Goal: Task Accomplishment & Management: Use online tool/utility

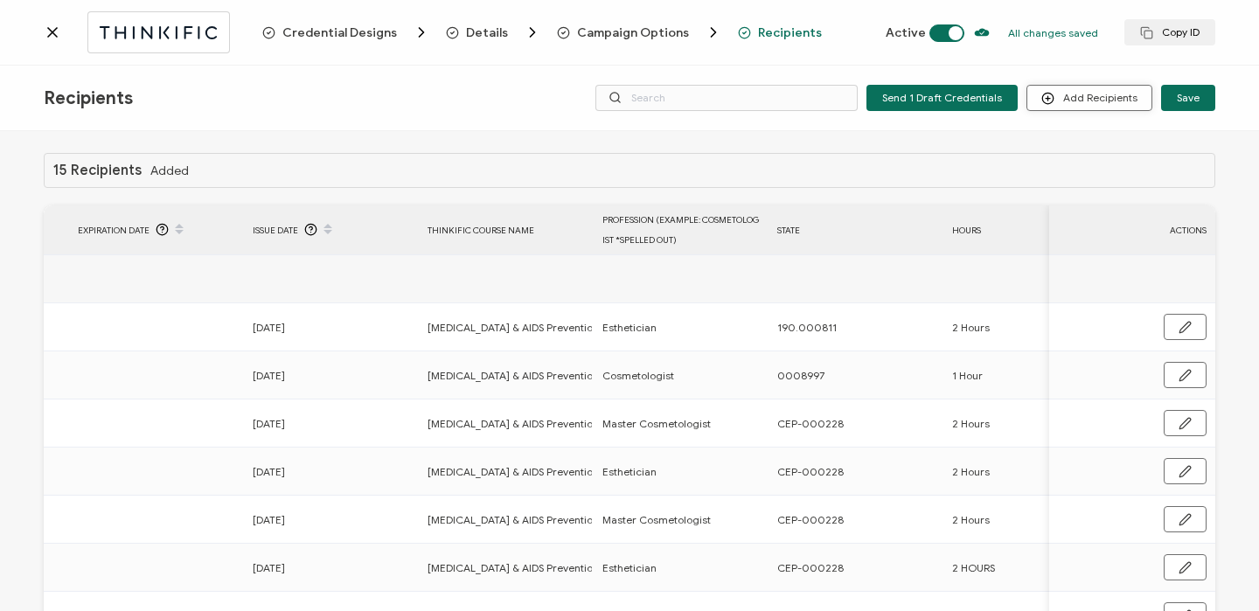
scroll to position [0, 625]
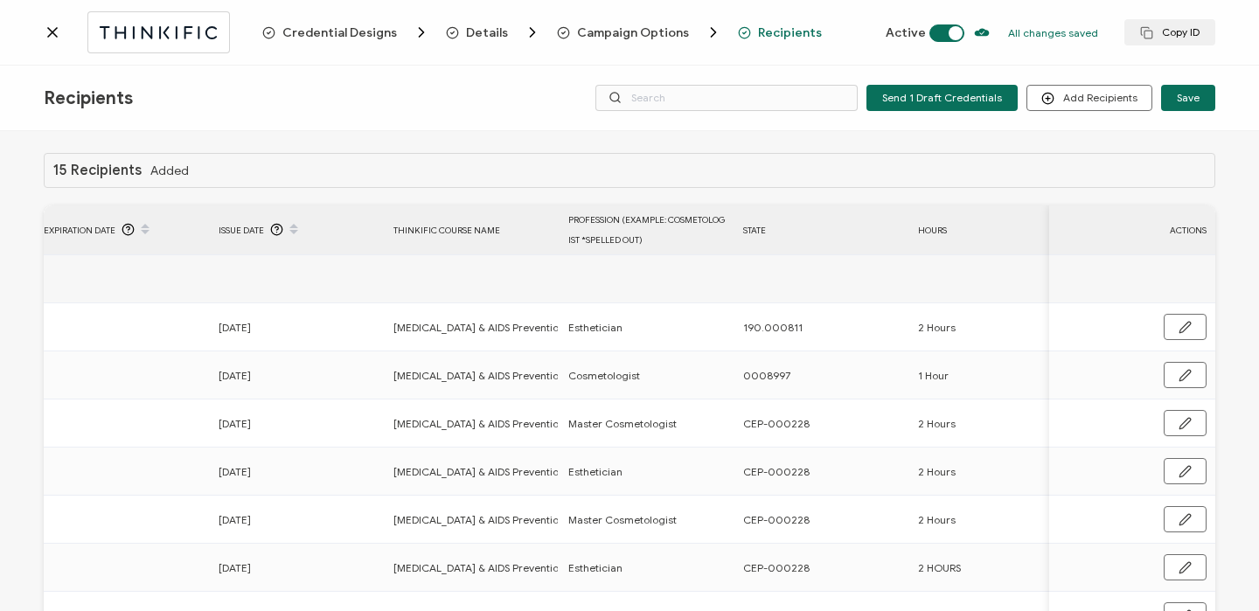
click at [49, 33] on icon at bounding box center [52, 32] width 17 height 17
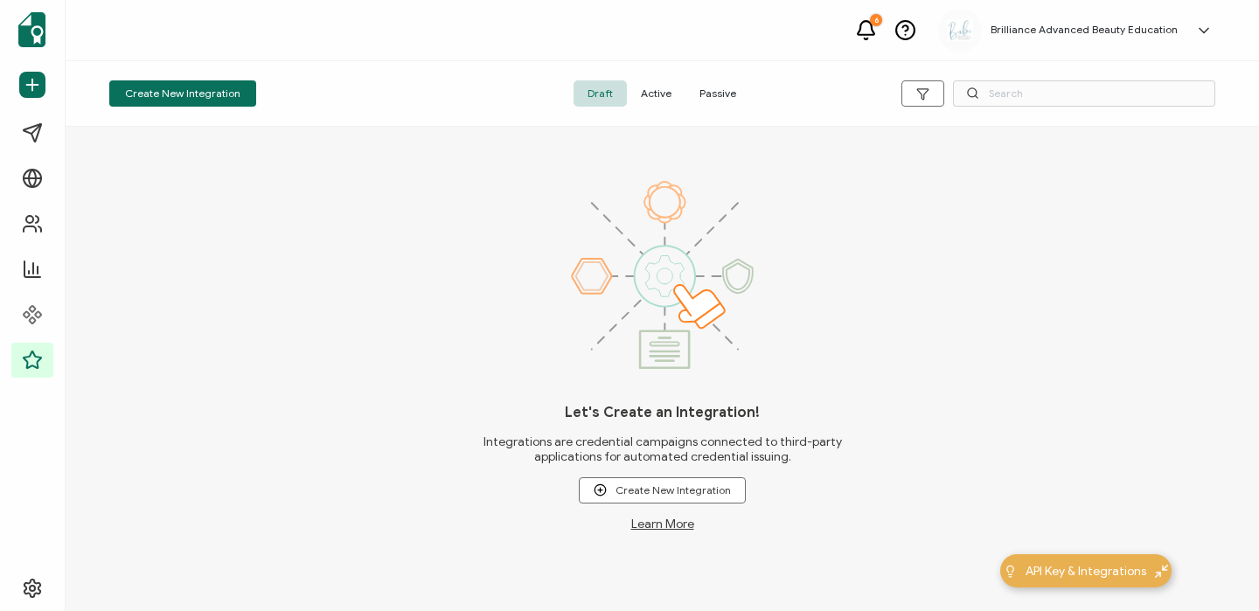
click at [666, 93] on span "Active" at bounding box center [656, 93] width 59 height 26
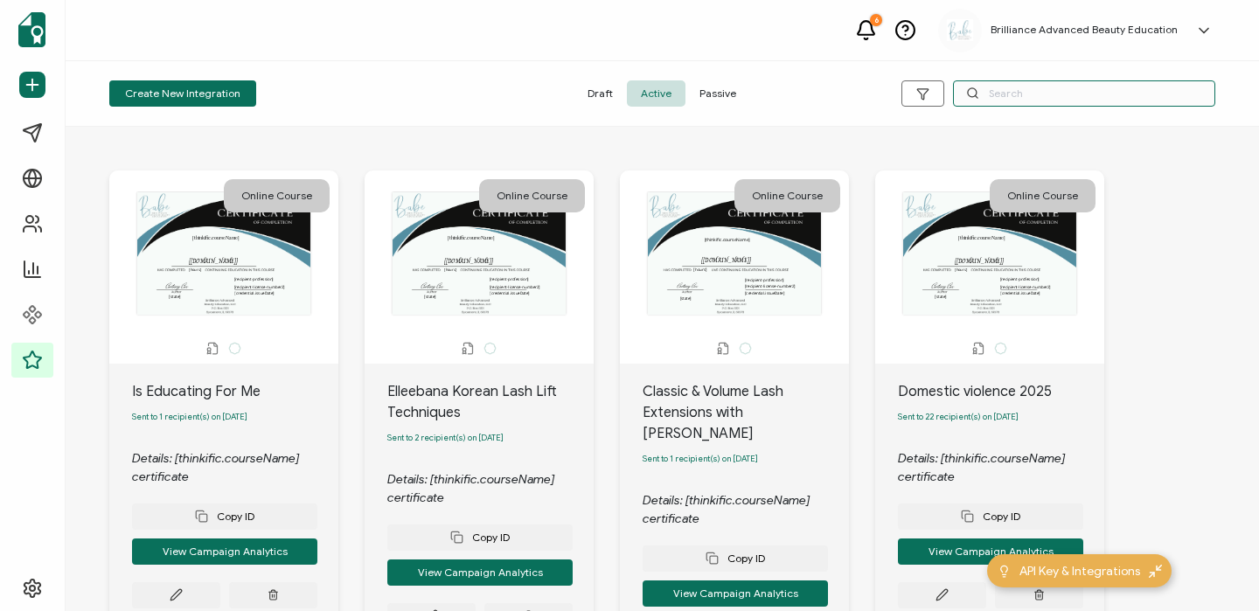
drag, startPoint x: 49, startPoint y: 33, endPoint x: 1032, endPoint y: 87, distance: 984.1
click at [1032, 87] on input "text" at bounding box center [1084, 93] width 262 height 26
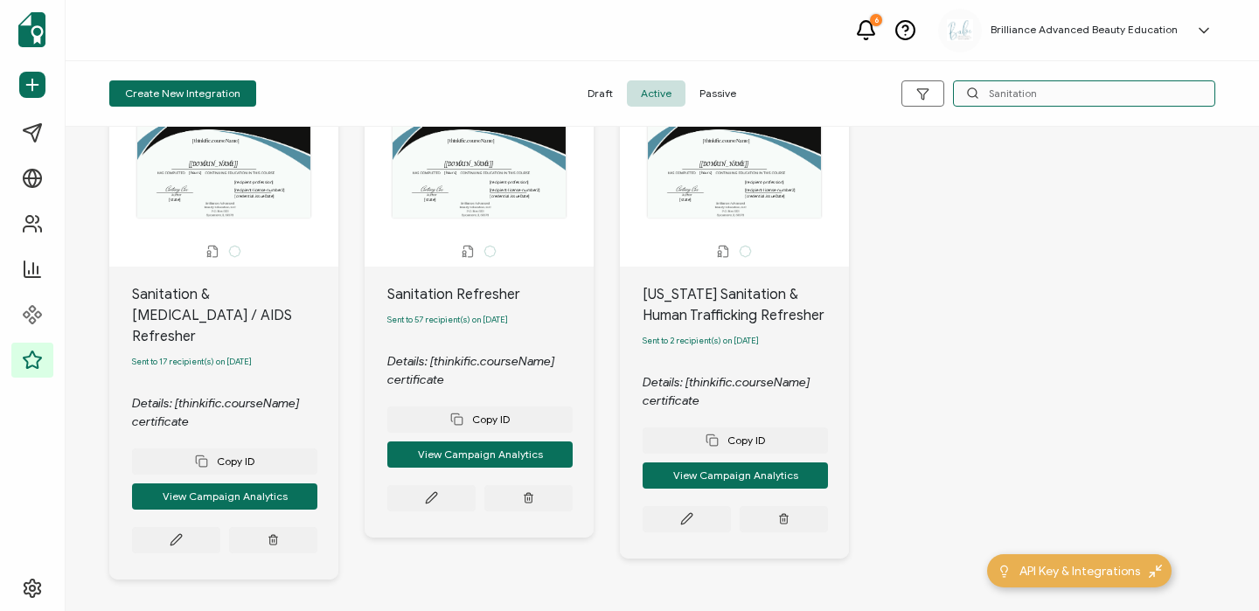
scroll to position [139, 0]
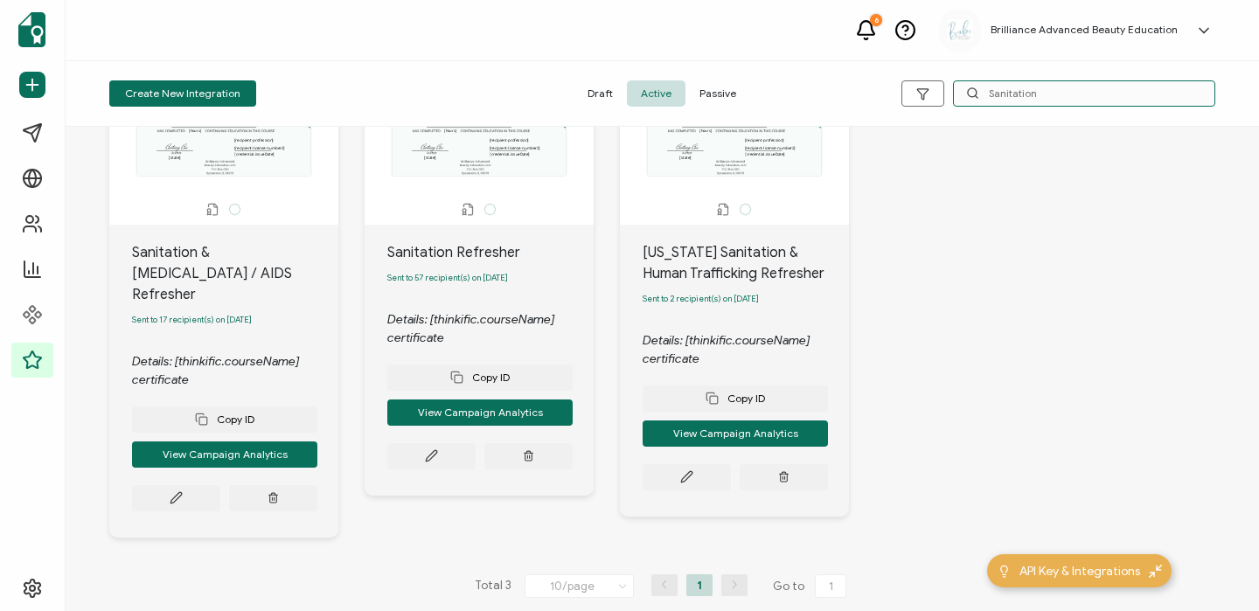
type input "Sanitation"
drag, startPoint x: 1032, startPoint y: 87, endPoint x: 441, endPoint y: 467, distance: 701.6
click at [441, 467] on button at bounding box center [431, 456] width 88 height 26
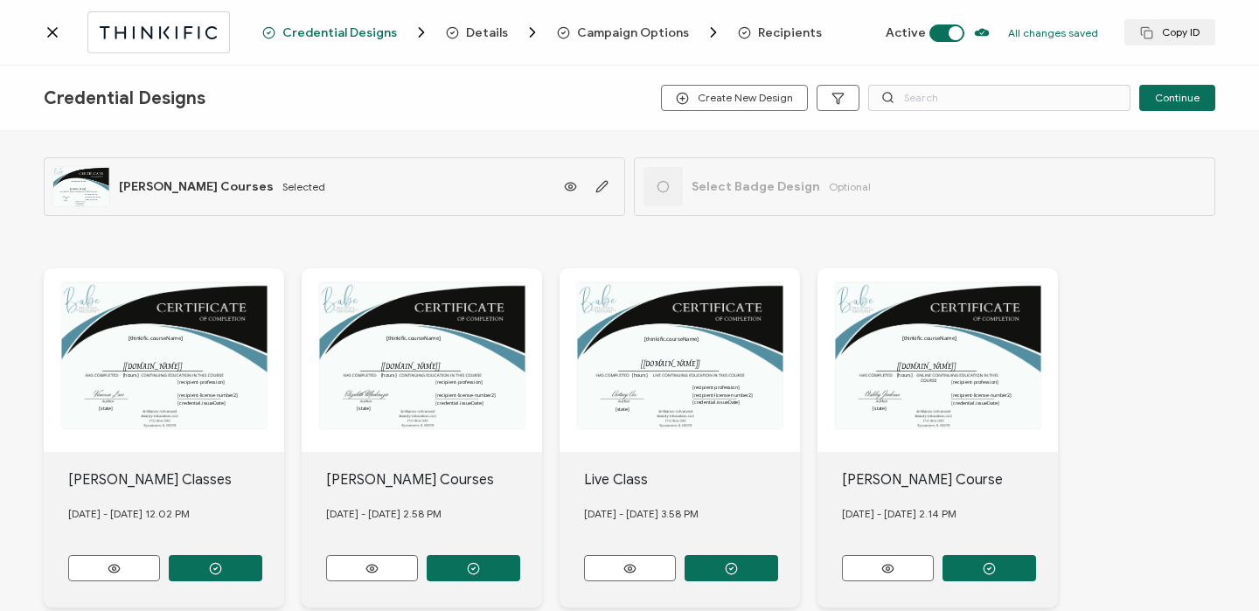
click at [778, 34] on span "Recipients" at bounding box center [790, 32] width 64 height 13
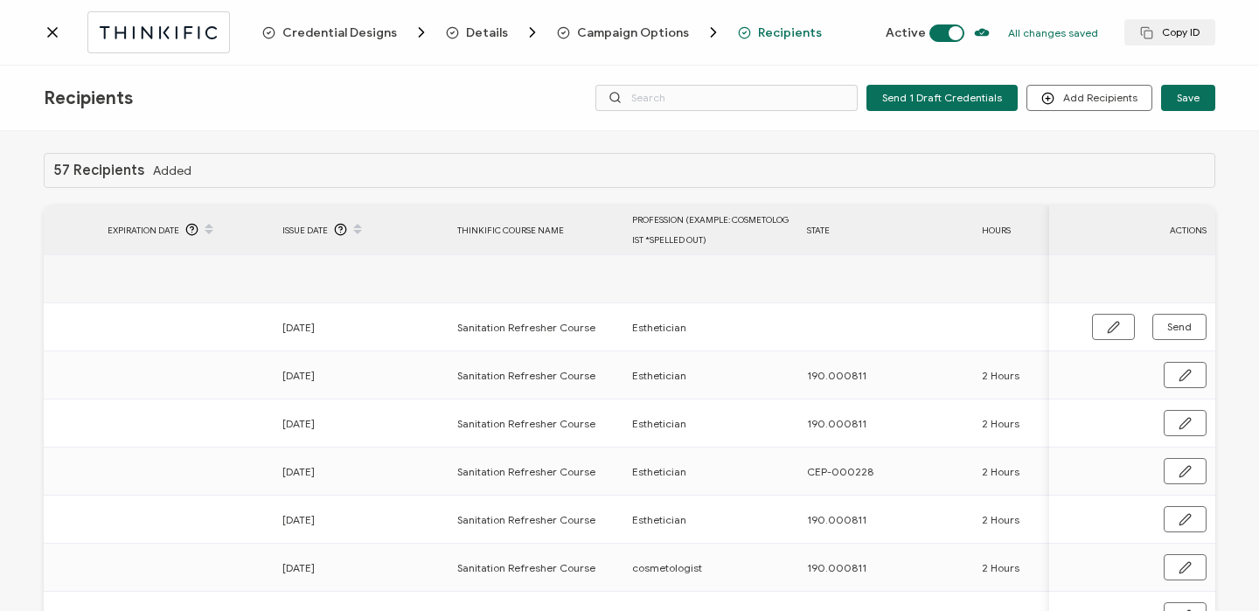
scroll to position [0, 841]
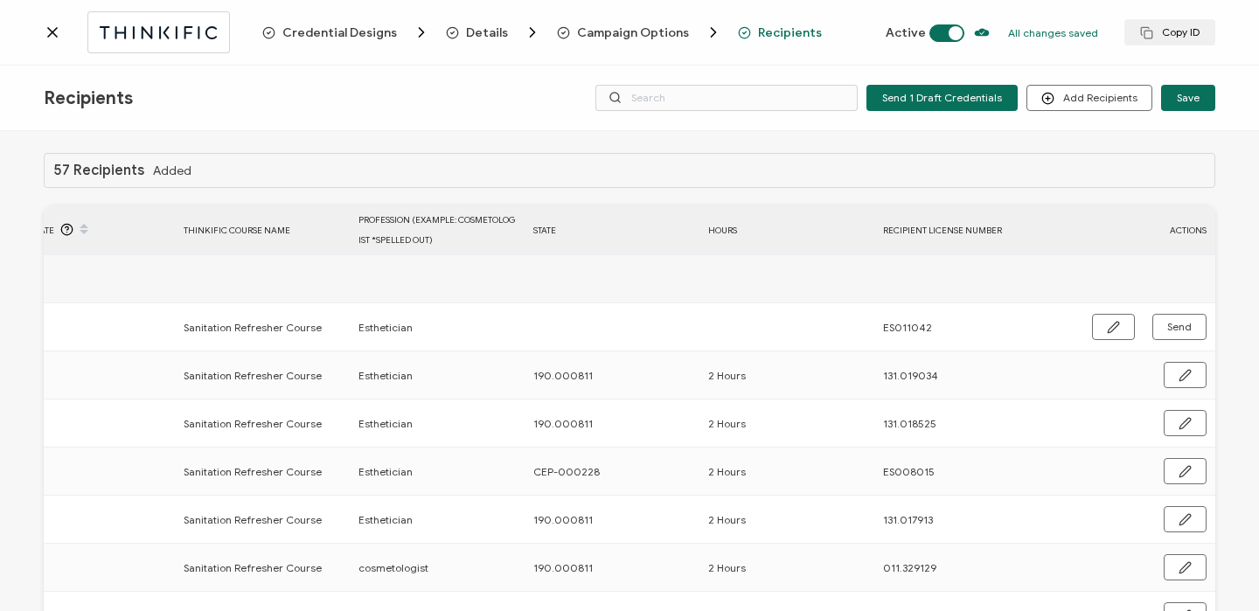
drag, startPoint x: 441, startPoint y: 467, endPoint x: 1072, endPoint y: 316, distance: 648.2
click at [1072, 316] on div "Send" at bounding box center [1132, 327] width 166 height 26
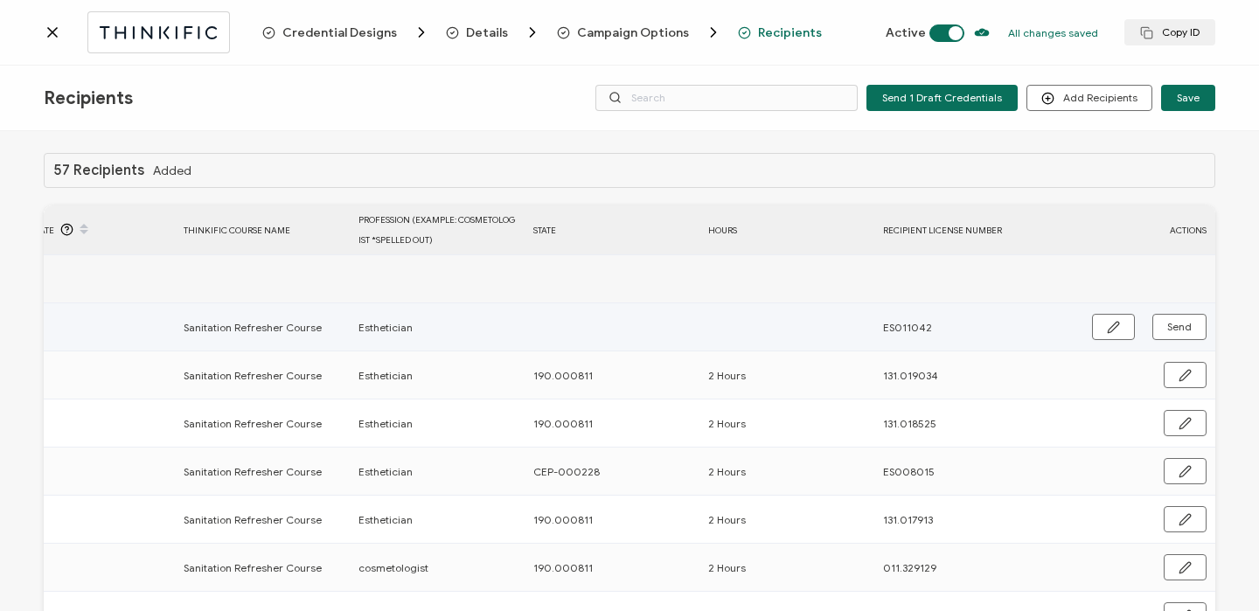
click at [1103, 316] on button "button" at bounding box center [1113, 327] width 43 height 26
drag, startPoint x: 1072, startPoint y: 316, endPoint x: 592, endPoint y: 321, distance: 480.0
click at [592, 321] on input "text" at bounding box center [609, 328] width 153 height 28
type input "C"
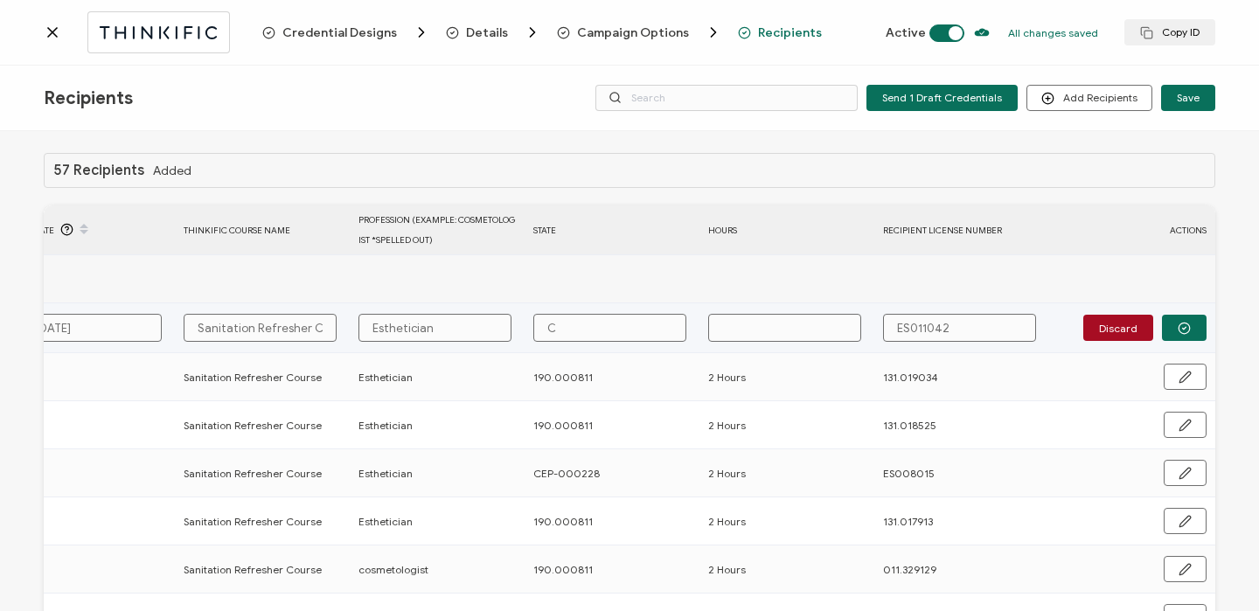
type input "CE"
type input "CEP"
type input "CEP-"
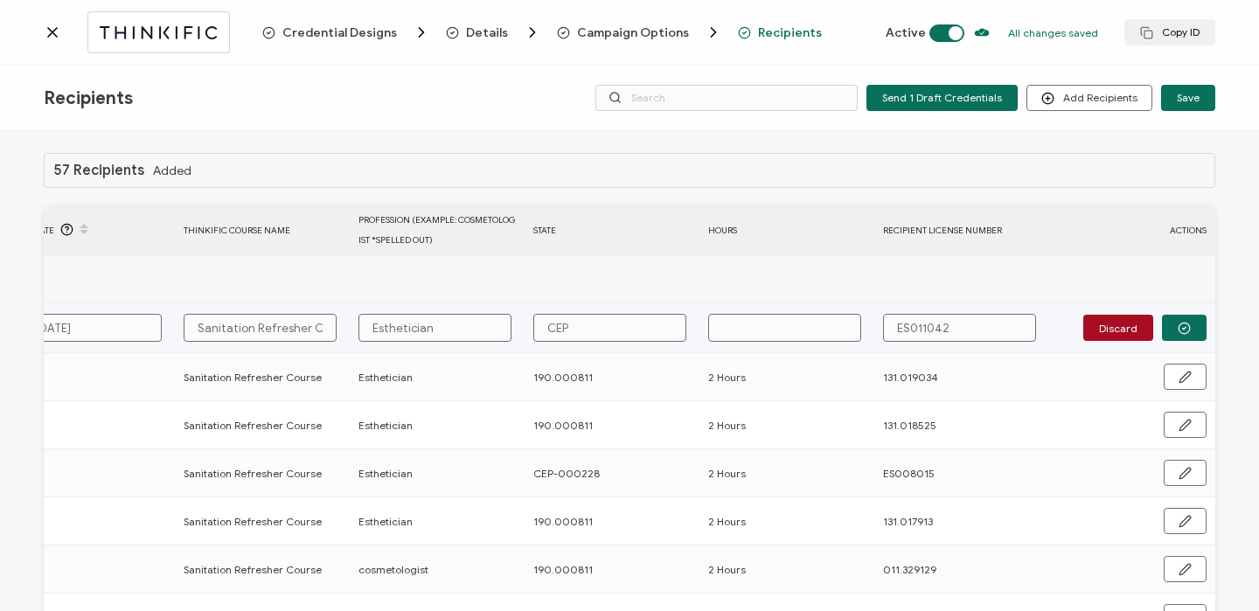
type input "CEP-"
type input "CEP-0"
type input "CEP-00"
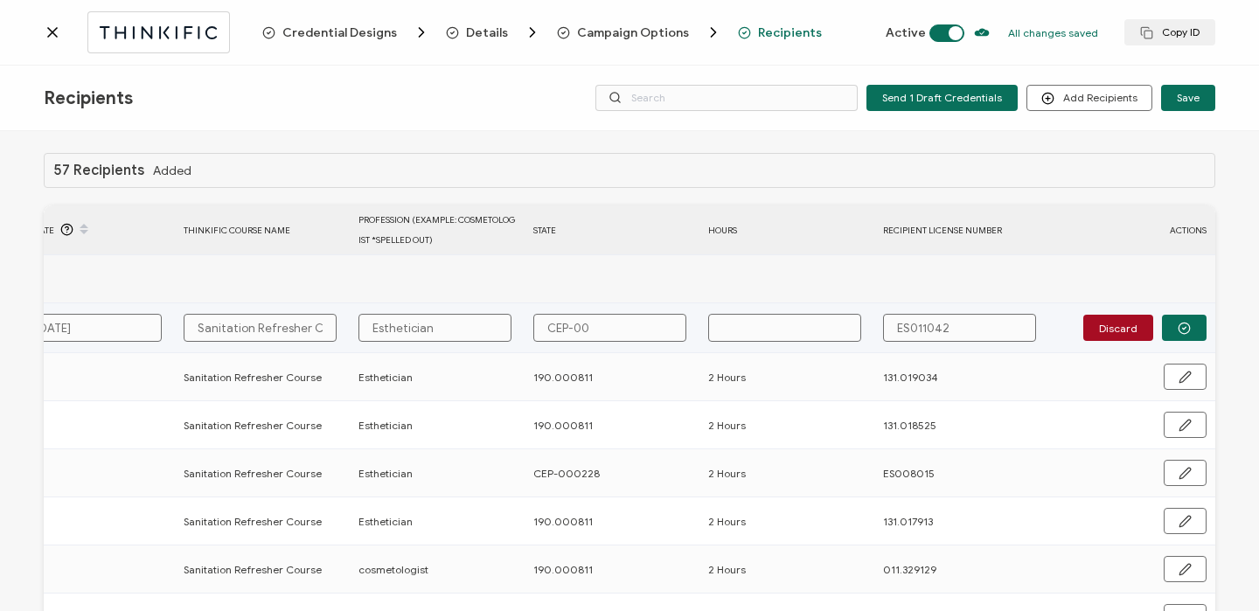
type input "CEP-000"
type input "CEP-0002"
type input "CEP-00022"
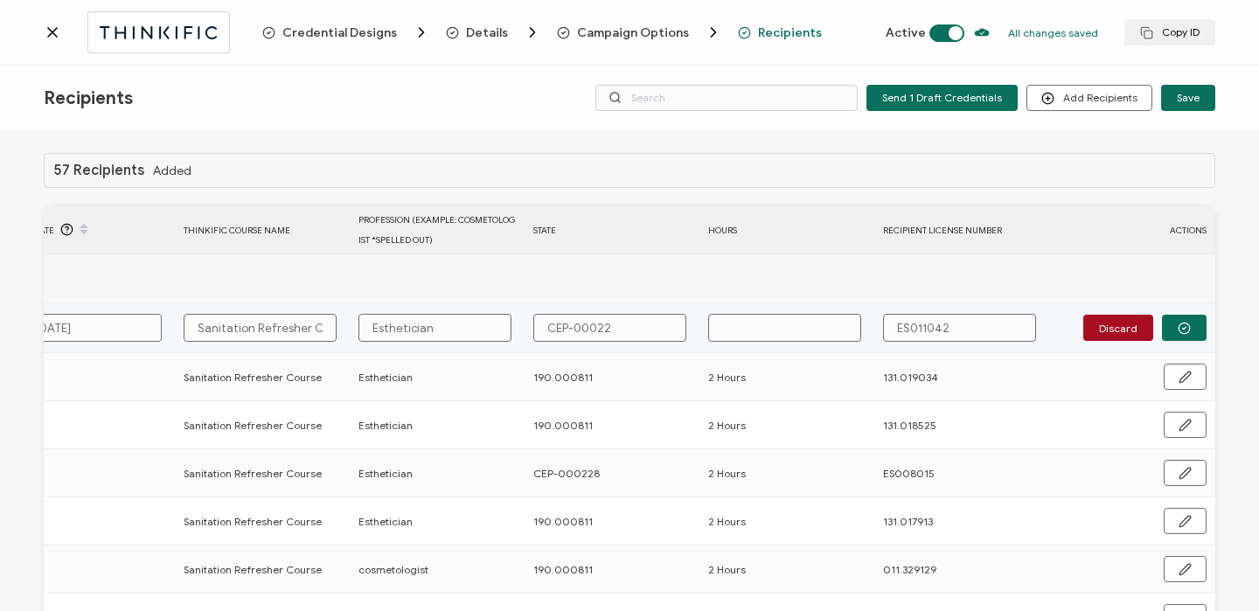
type input "CEP-00022"
type input "CEP-000228"
type input "2"
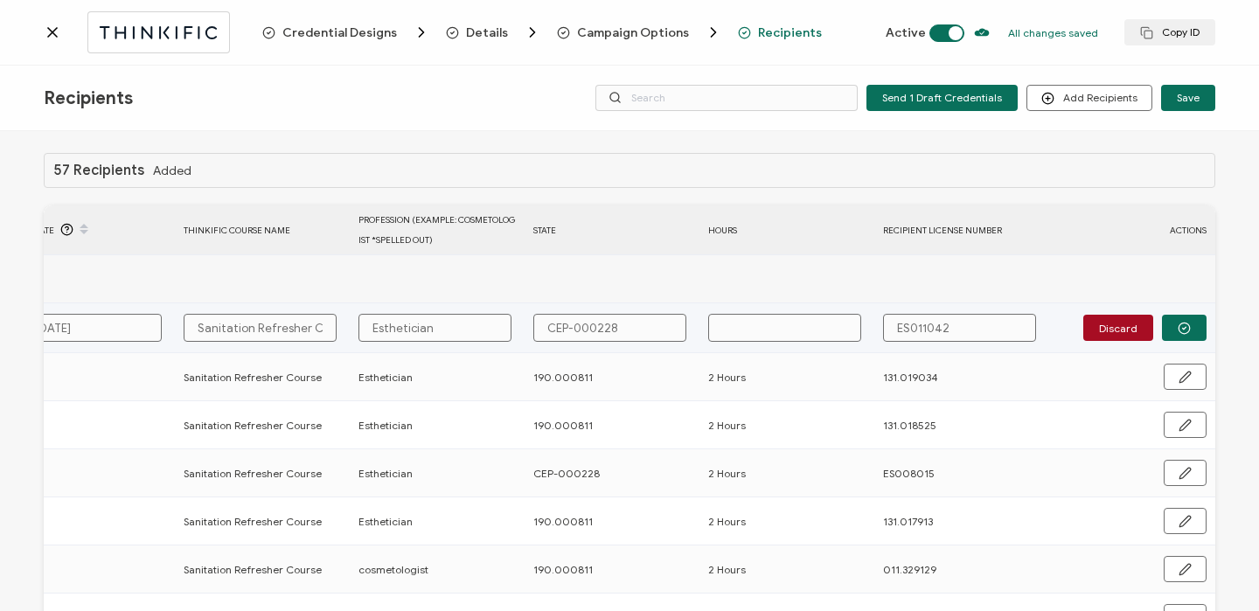
type input "2"
type input "2 H"
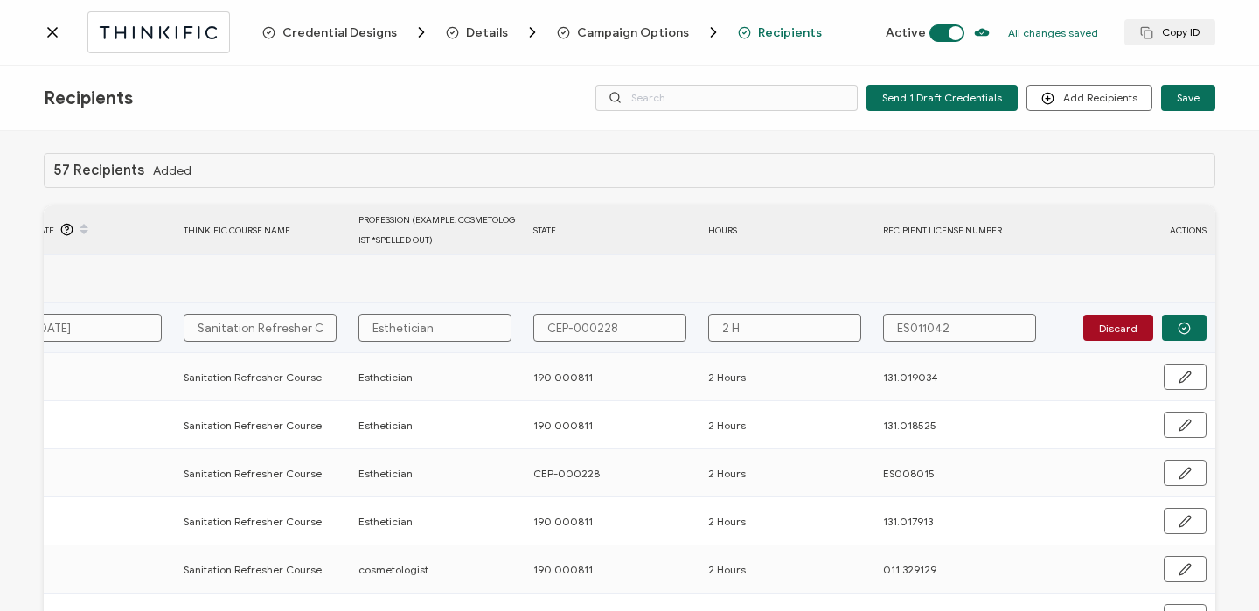
type input "2 Ho"
type input "2 Hou"
type input "2 Hour"
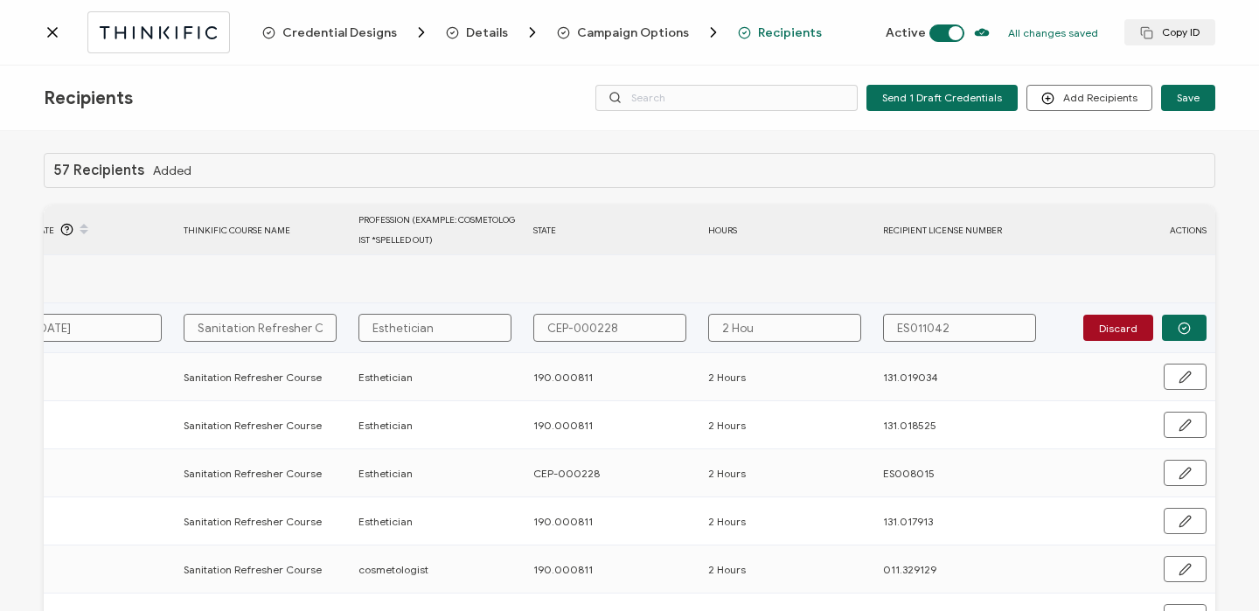
type input "2 Hour"
type input "2 Hours"
click at [1183, 326] on circle "button" at bounding box center [1183, 328] width 11 height 11
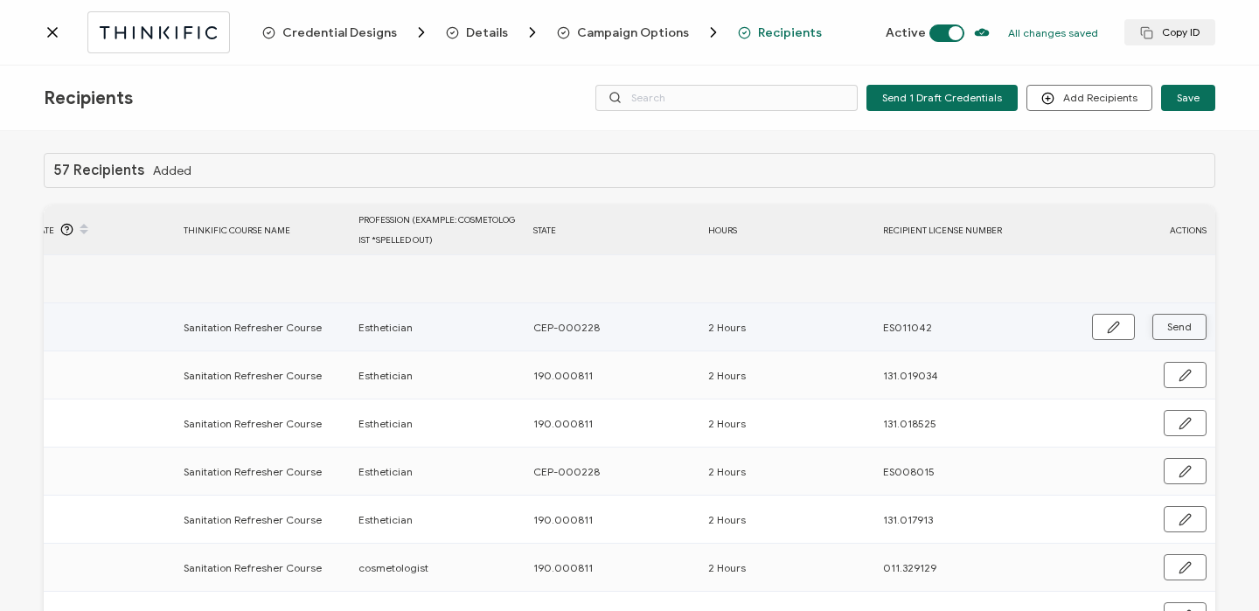
drag, startPoint x: 592, startPoint y: 321, endPoint x: 1183, endPoint y: 326, distance: 591.0
click at [1183, 326] on span "Send" at bounding box center [1179, 327] width 24 height 10
drag, startPoint x: 1183, startPoint y: 326, endPoint x: 52, endPoint y: 34, distance: 1168.3
click at [52, 34] on icon at bounding box center [52, 32] width 17 height 17
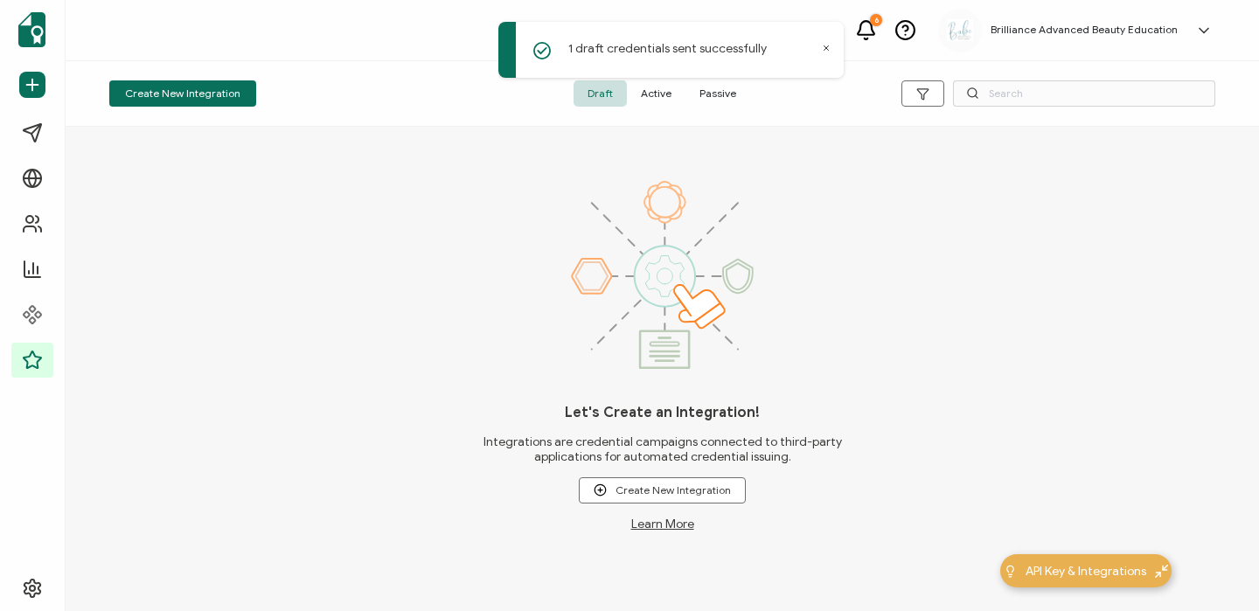
click at [663, 88] on span "Active" at bounding box center [656, 93] width 59 height 26
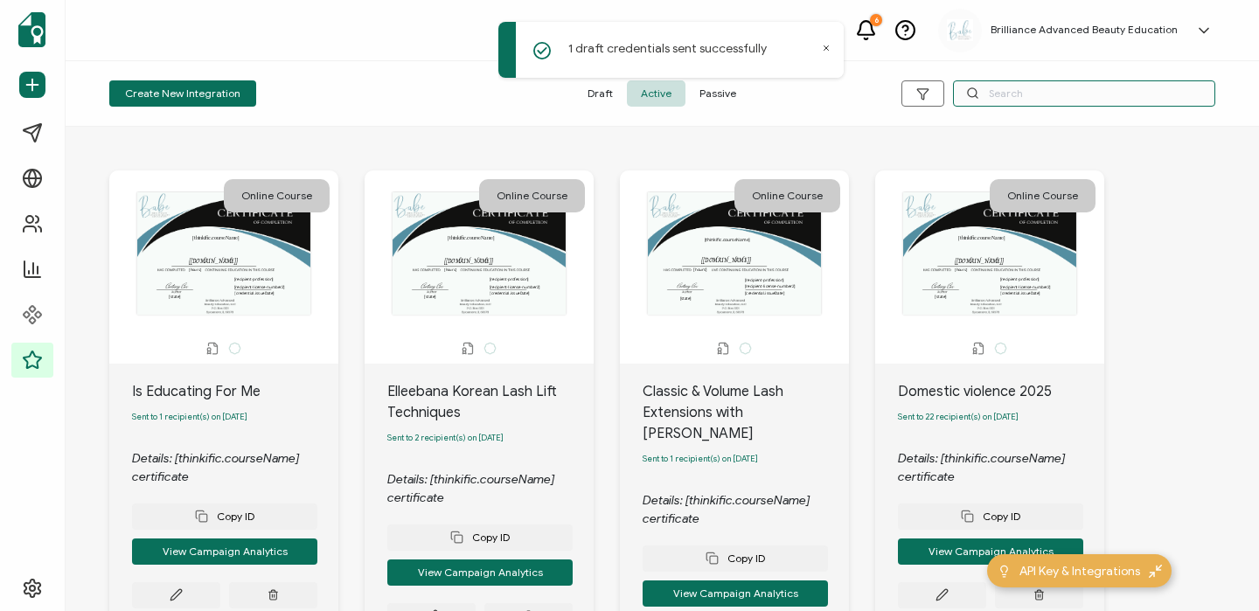
click at [1085, 83] on input "text" at bounding box center [1084, 93] width 262 height 26
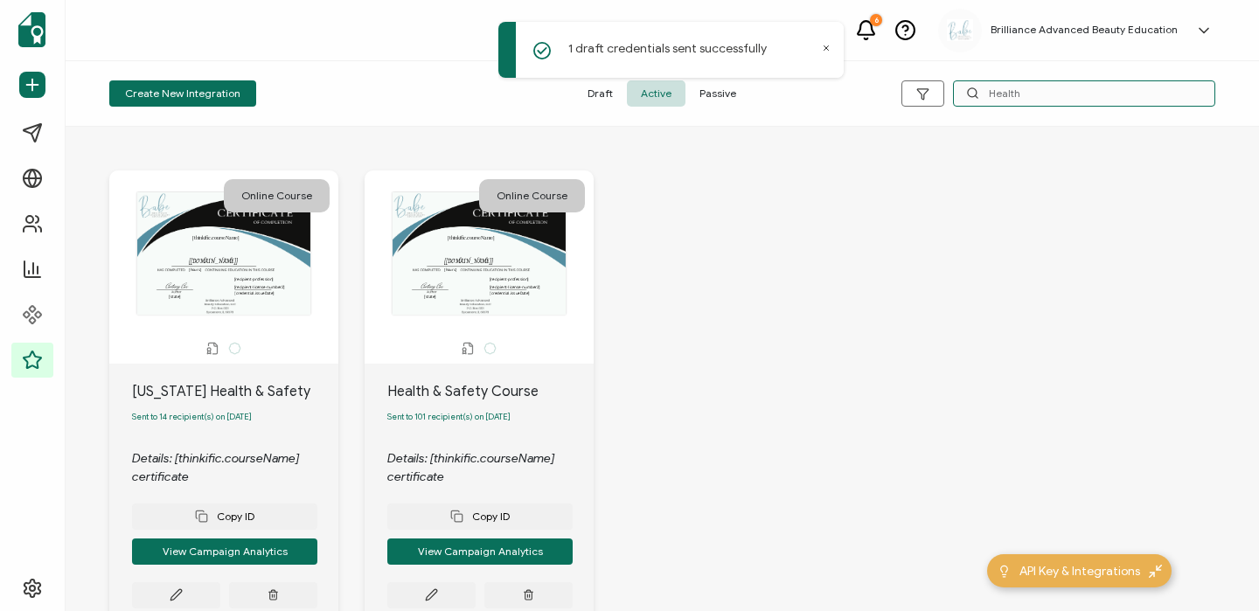
scroll to position [118, 0]
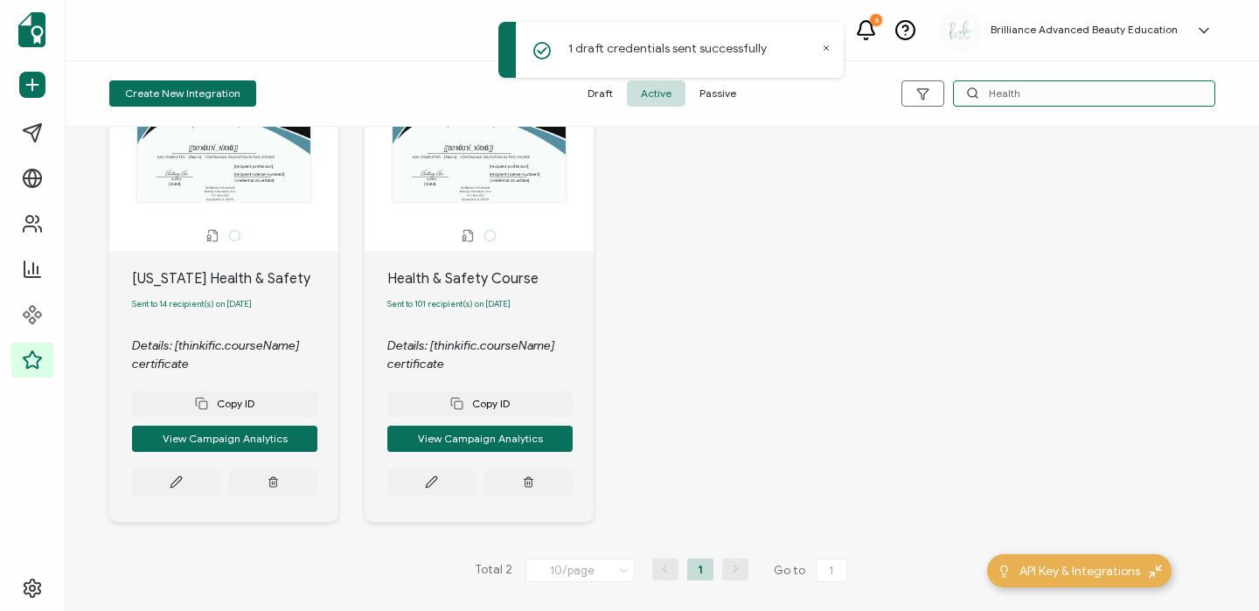
type input "Health"
click at [440, 486] on button at bounding box center [431, 482] width 88 height 26
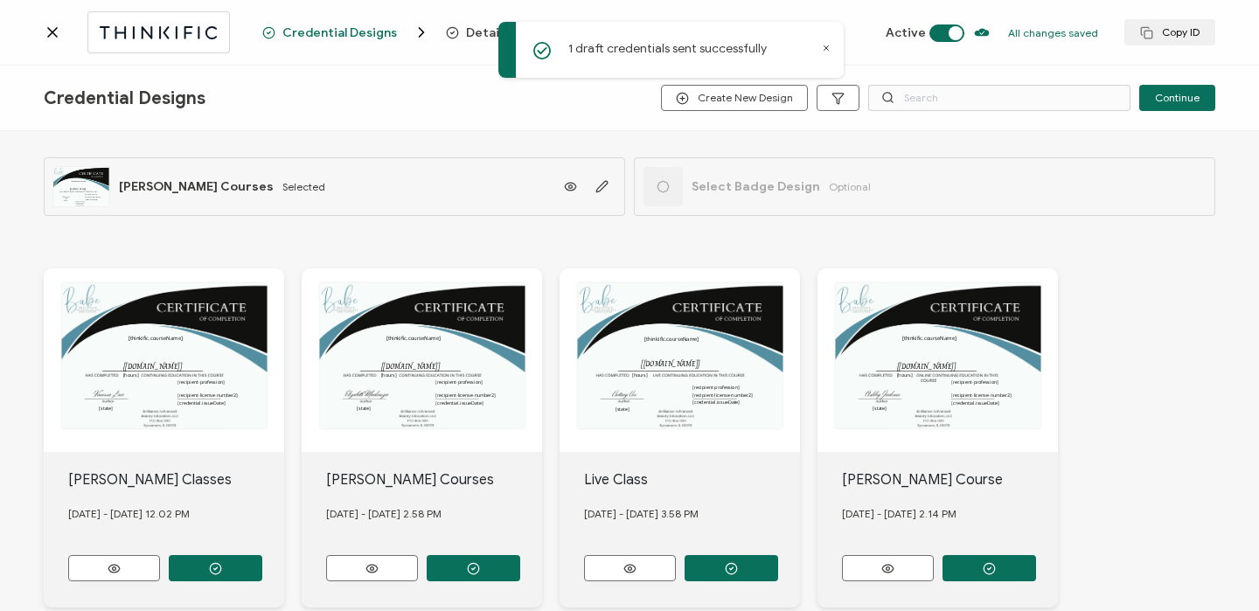
click at [829, 50] on icon at bounding box center [826, 48] width 9 height 9
drag, startPoint x: 52, startPoint y: 34, endPoint x: 761, endPoint y: 27, distance: 709.9
click at [761, 27] on span "Recipients" at bounding box center [790, 32] width 64 height 13
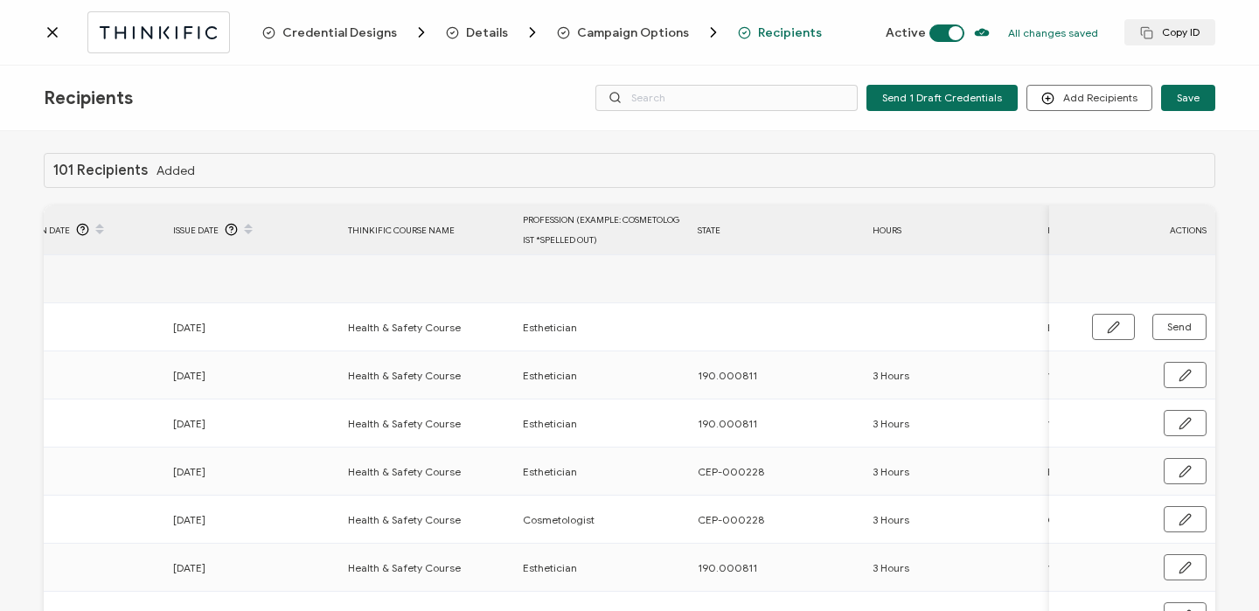
scroll to position [0, 841]
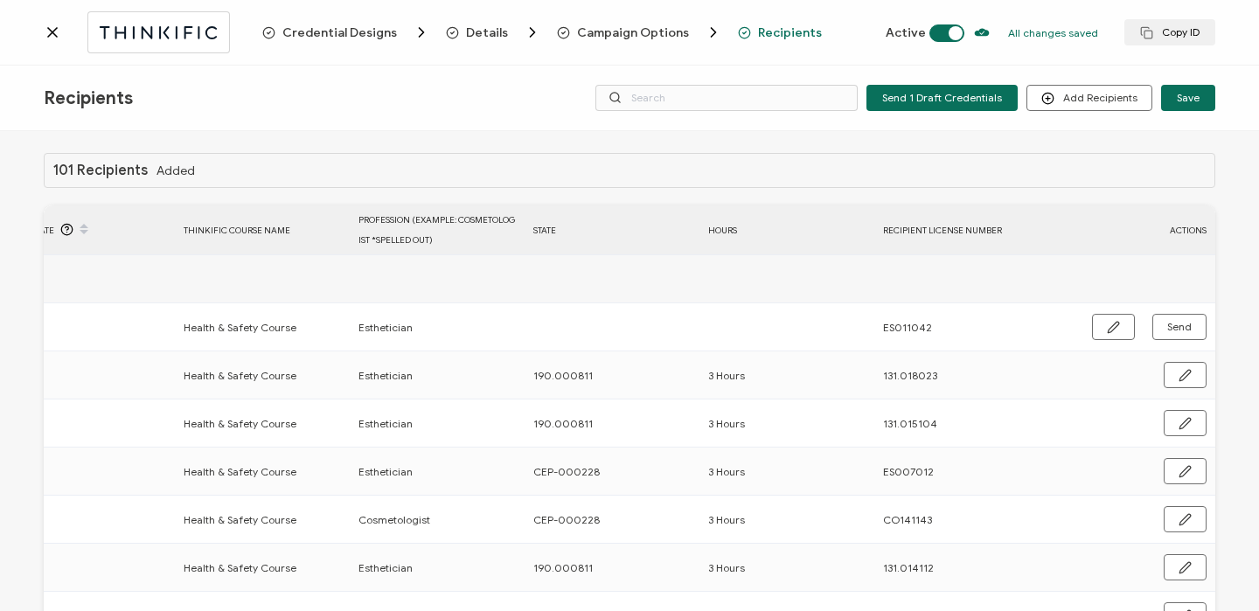
click at [1095, 326] on button "button" at bounding box center [1113, 327] width 43 height 26
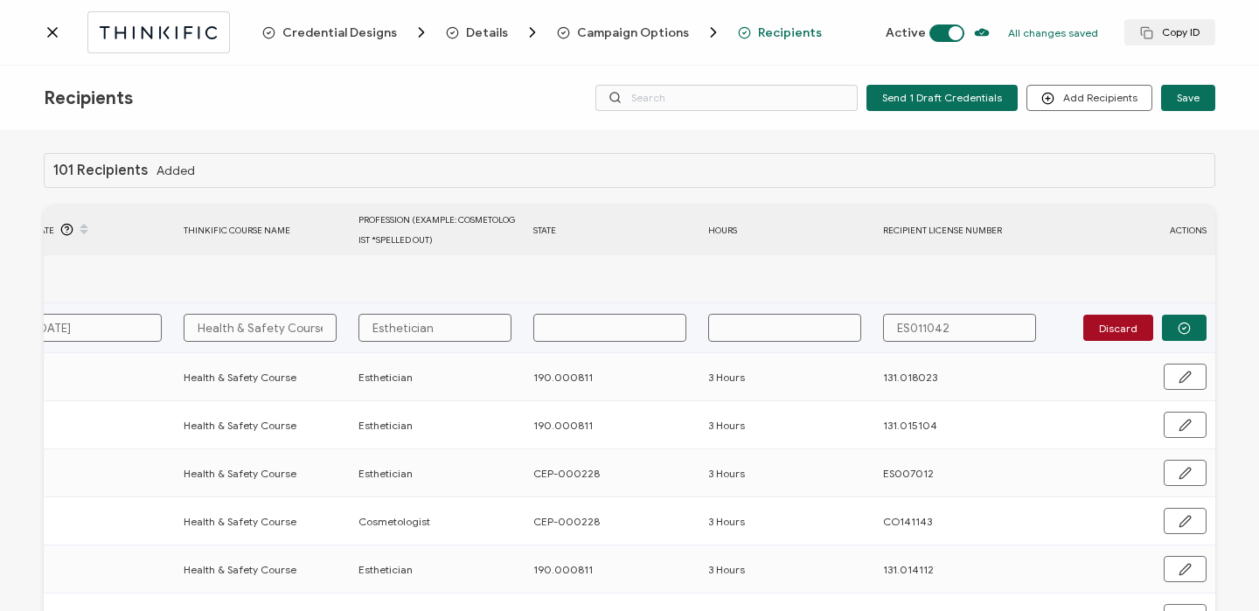
drag, startPoint x: 761, startPoint y: 27, endPoint x: 628, endPoint y: 322, distance: 323.6
click at [628, 322] on input "text" at bounding box center [609, 328] width 153 height 28
drag, startPoint x: 628, startPoint y: 322, endPoint x: 618, endPoint y: 331, distance: 13.6
click at [618, 331] on input "text" at bounding box center [609, 328] width 153 height 28
type input "C"
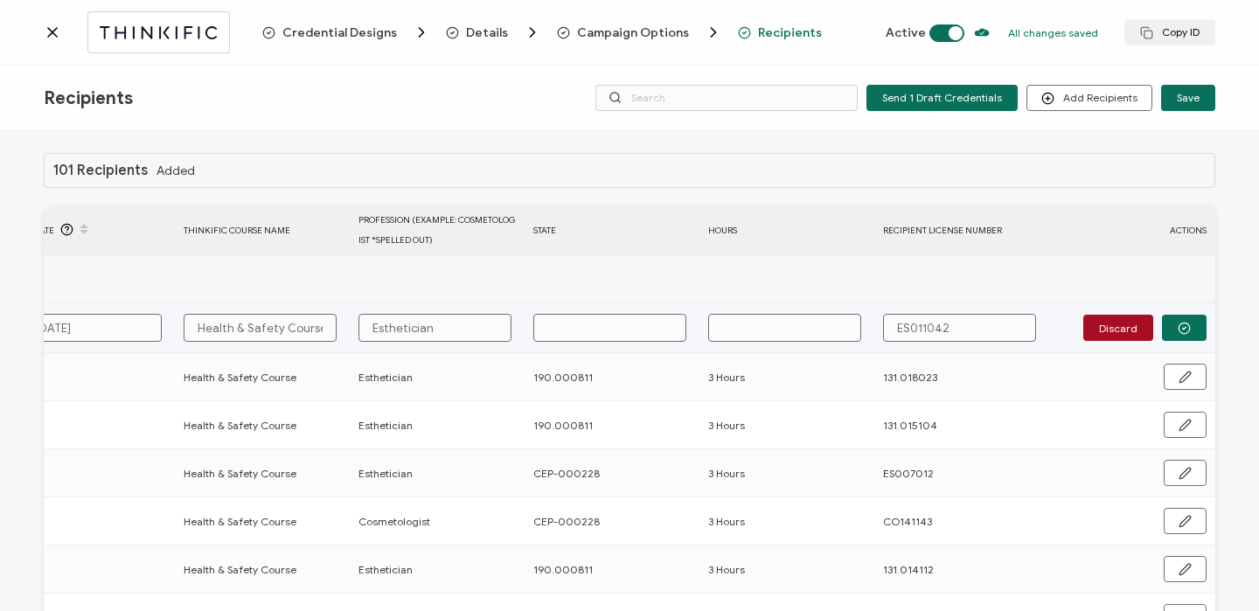
type input "C"
type input "CE"
type input "CEP"
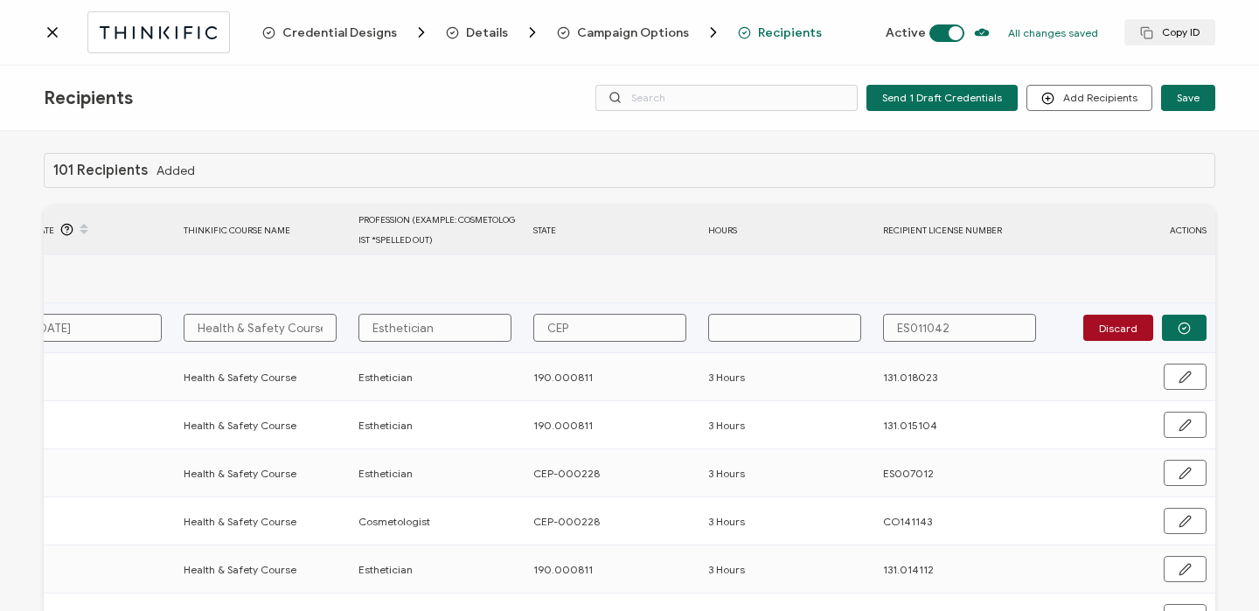
type input "CEP-"
type input "CEP-0"
type input "CEP-00"
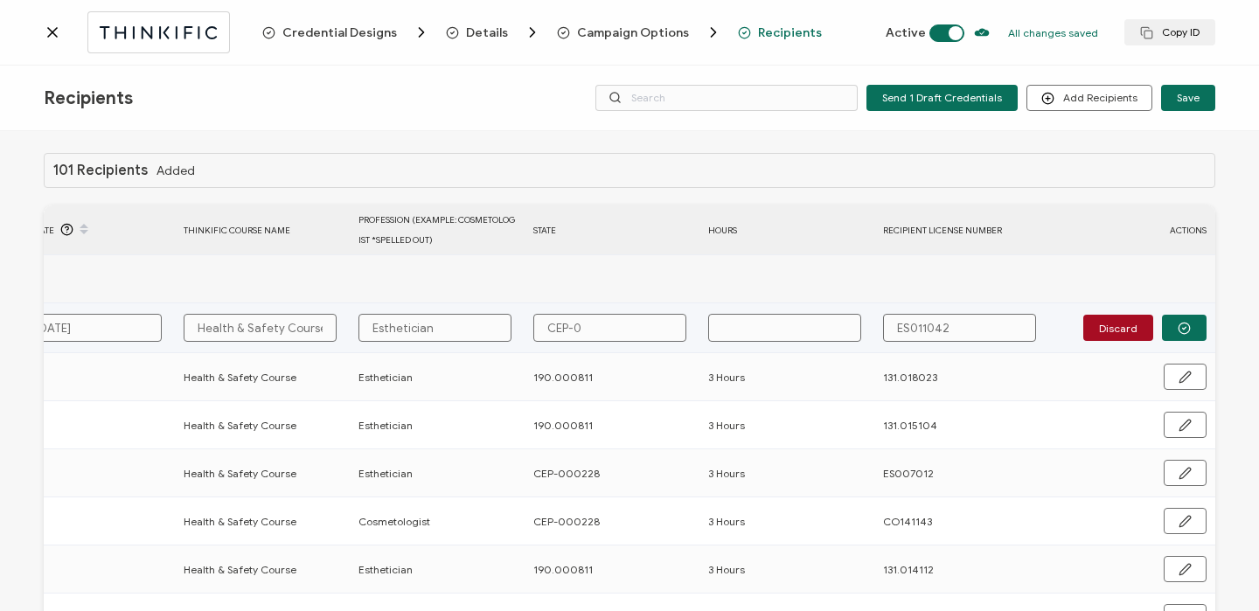
type input "CEP-00"
type input "CEP-000"
type input "CEP-0002"
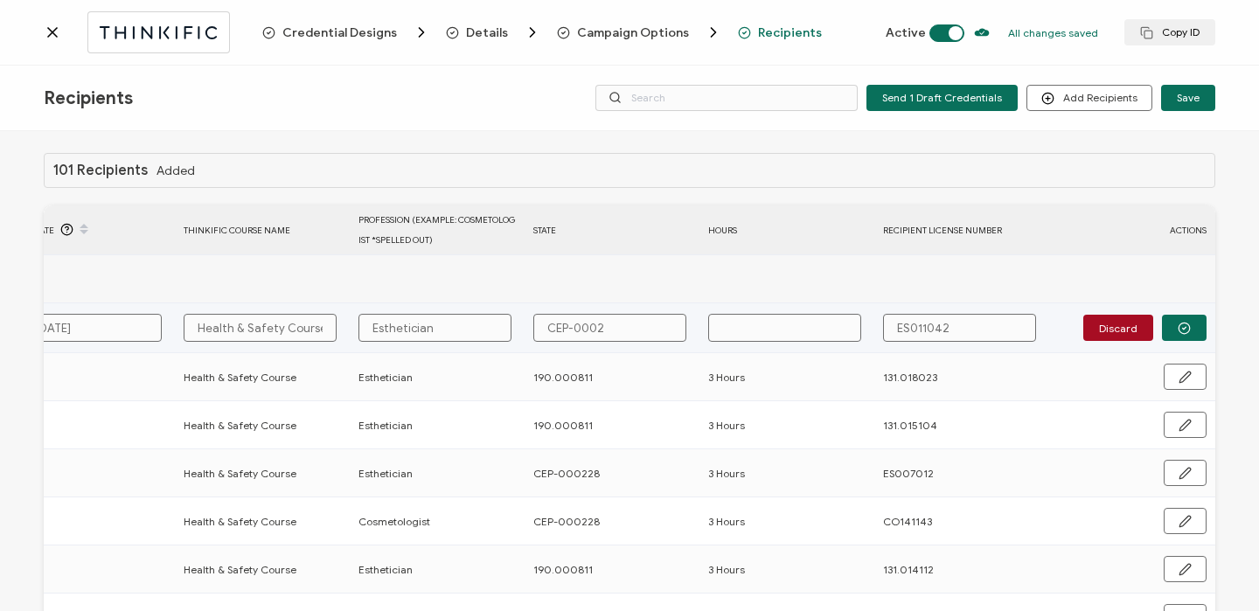
type input "CEP-00022"
type input "CEP-000228"
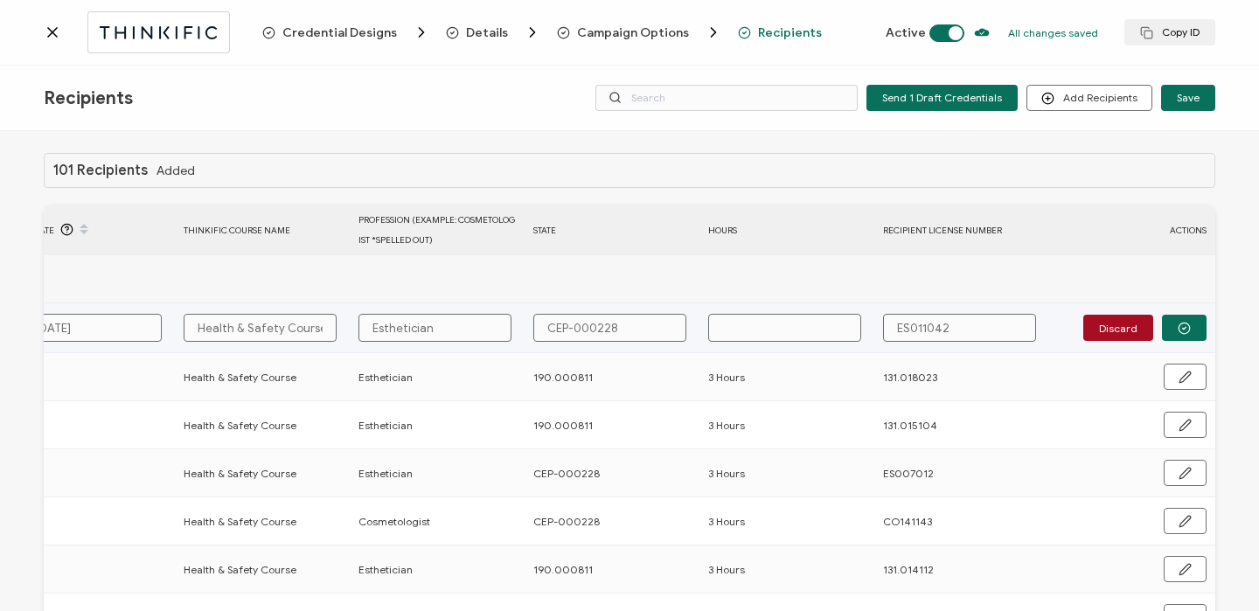
type input "3"
type input "3 H"
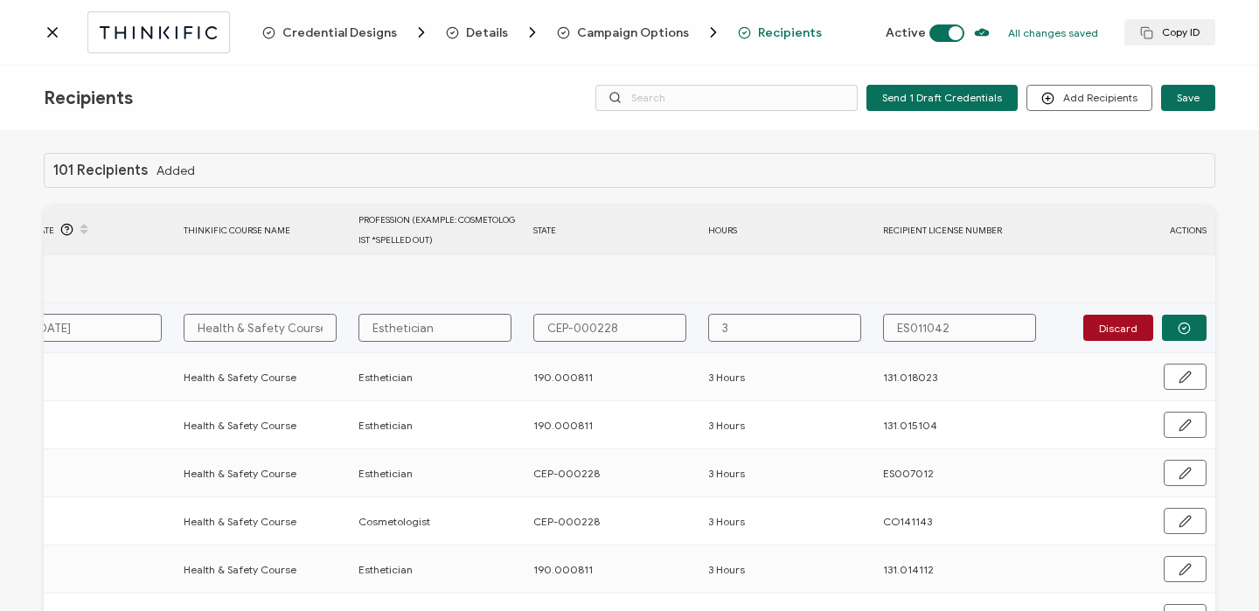
type input "3 H"
type input "3 Ho"
type input "3 Hou"
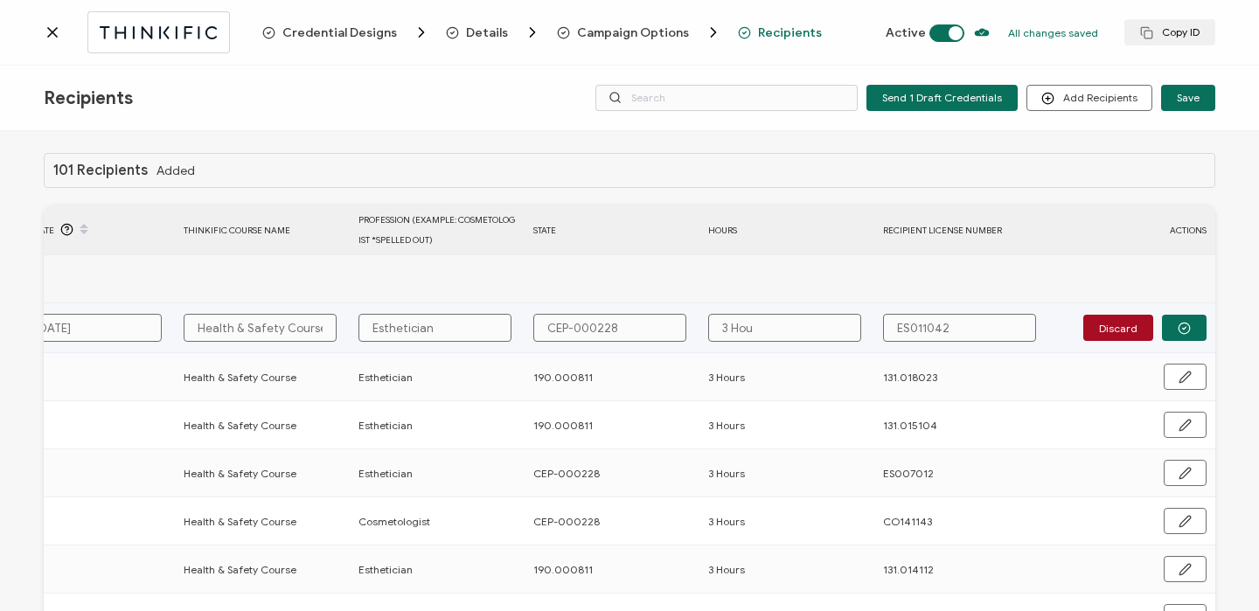
type input "3 Hour"
type input "3 Hours"
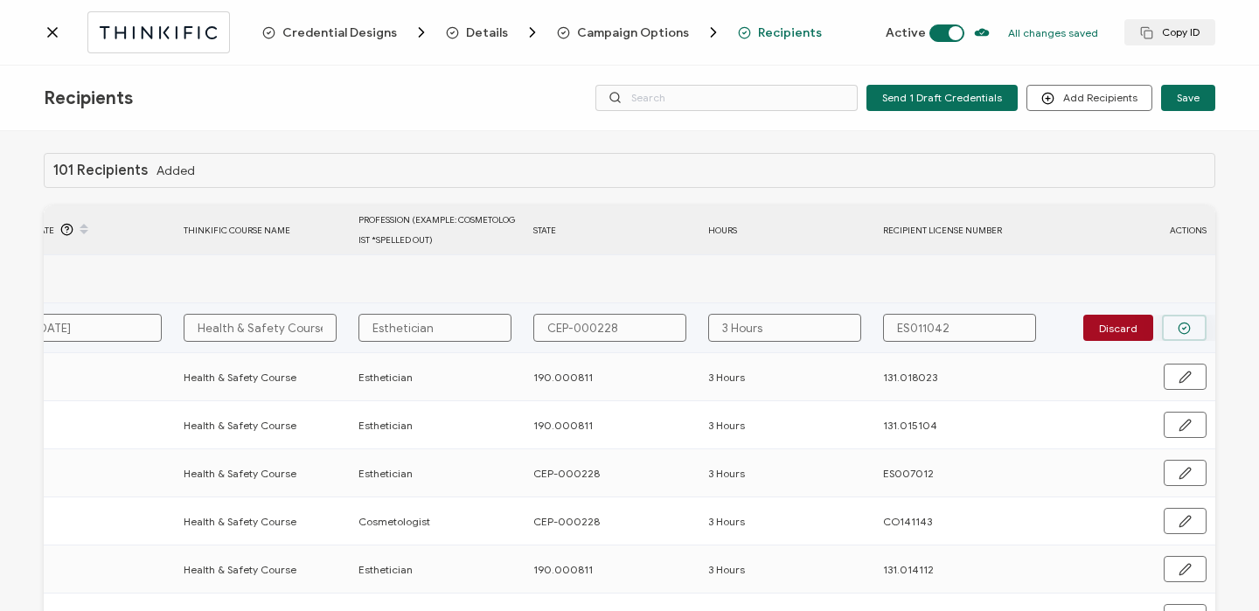
drag, startPoint x: 618, startPoint y: 331, endPoint x: 1179, endPoint y: 323, distance: 561.3
click at [1179, 323] on icon "button" at bounding box center [1184, 328] width 13 height 13
click at [1179, 323] on span "Send" at bounding box center [1179, 327] width 24 height 10
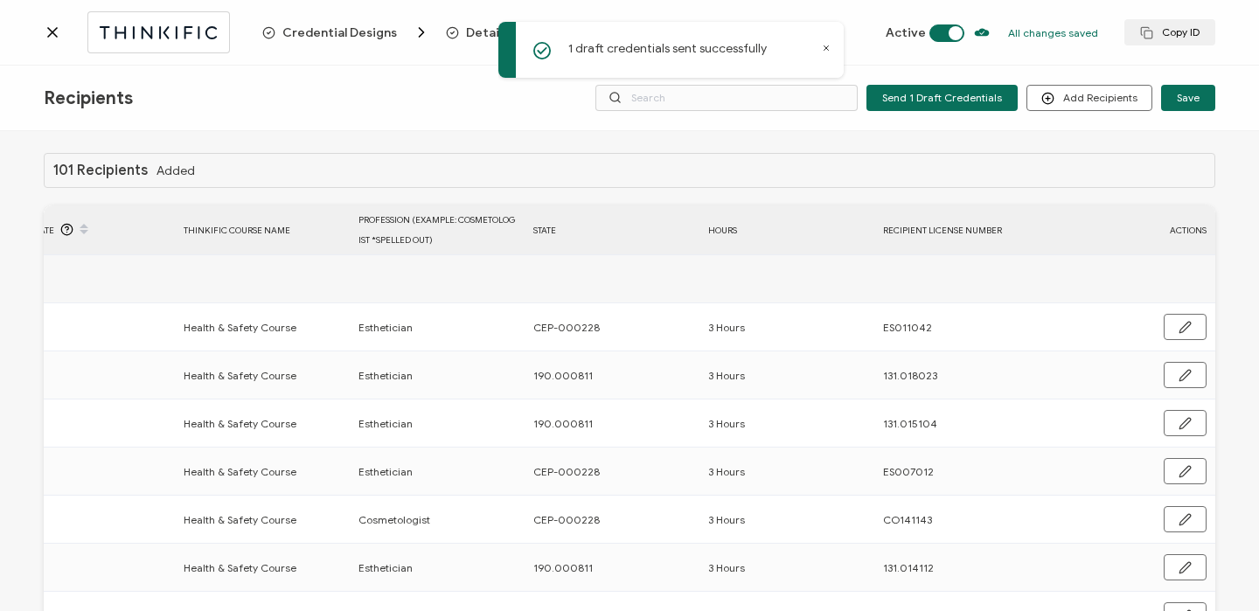
click at [52, 34] on icon at bounding box center [52, 32] width 17 height 17
